Goal: Navigation & Orientation: Find specific page/section

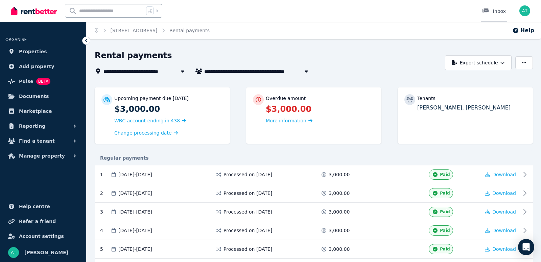
click at [498, 9] on div "Inbox" at bounding box center [495, 11] width 24 height 7
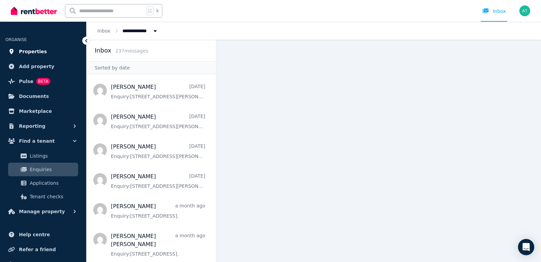
click at [45, 50] on link "Properties" at bounding box center [42, 52] width 75 height 14
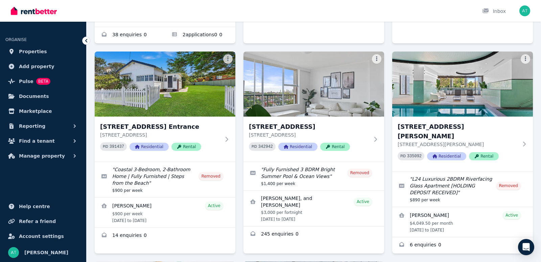
scroll to position [436, 0]
